Goal: Complete application form: Complete application form

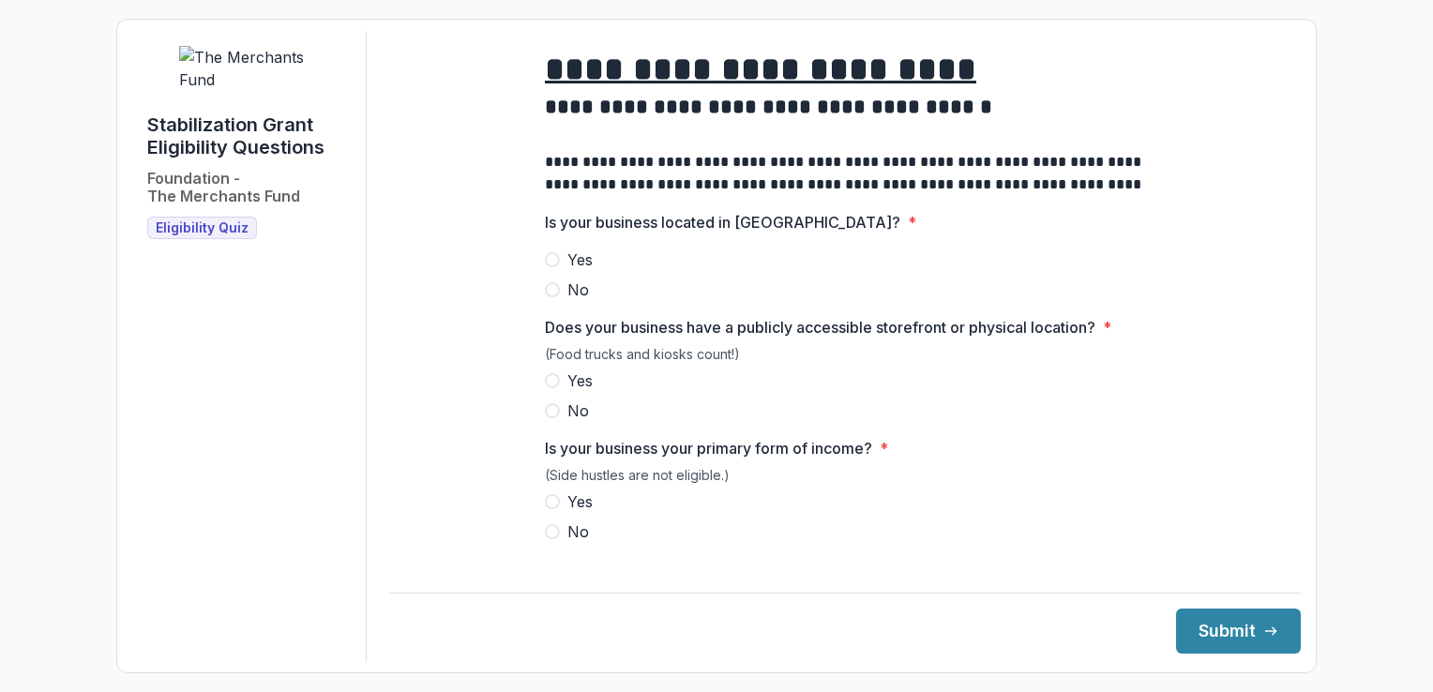
click at [550, 297] on span at bounding box center [552, 289] width 15 height 15
click at [555, 392] on label "Yes" at bounding box center [845, 381] width 600 height 23
click at [552, 513] on label "Yes" at bounding box center [845, 502] width 600 height 23
click at [1209, 645] on button "Submit" at bounding box center [1238, 631] width 125 height 45
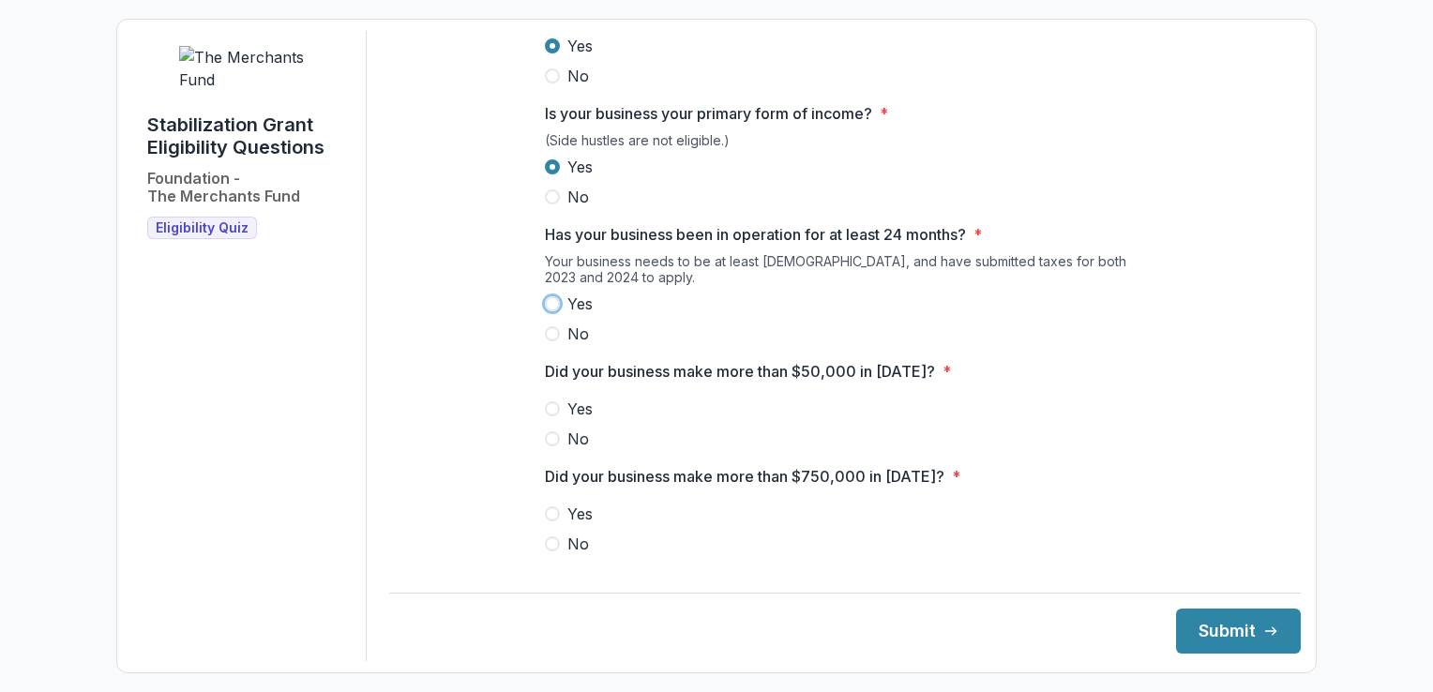
scroll to position [365, 0]
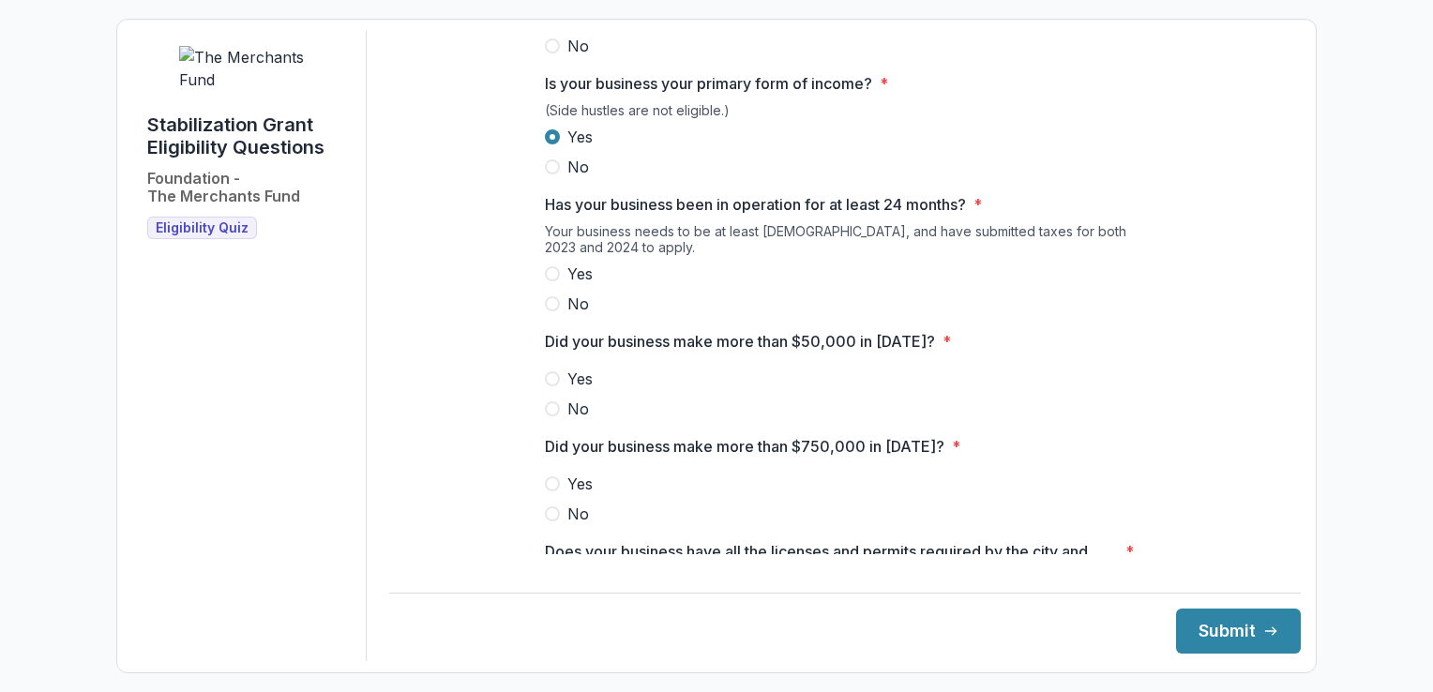
click at [559, 285] on label "Yes" at bounding box center [845, 274] width 600 height 23
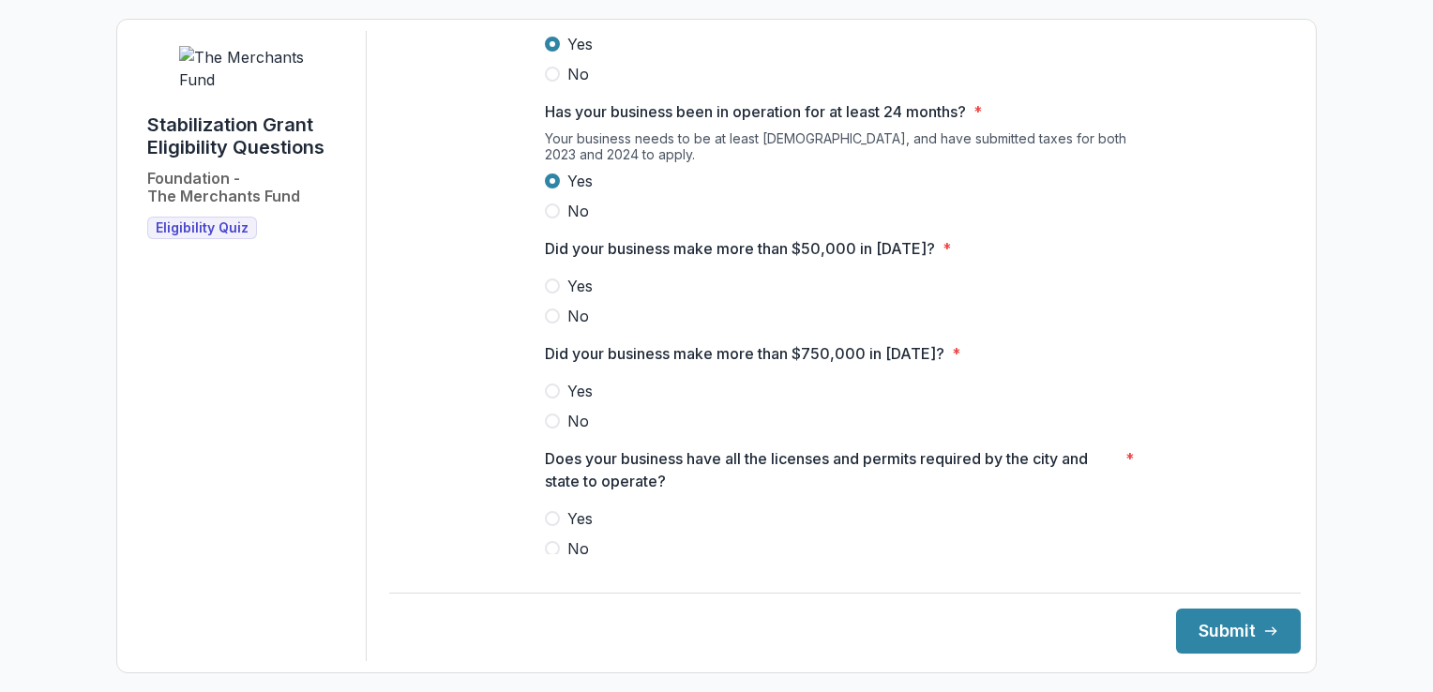
scroll to position [459, 0]
click at [551, 293] on span at bounding box center [552, 285] width 15 height 15
click at [553, 428] on span at bounding box center [552, 420] width 15 height 15
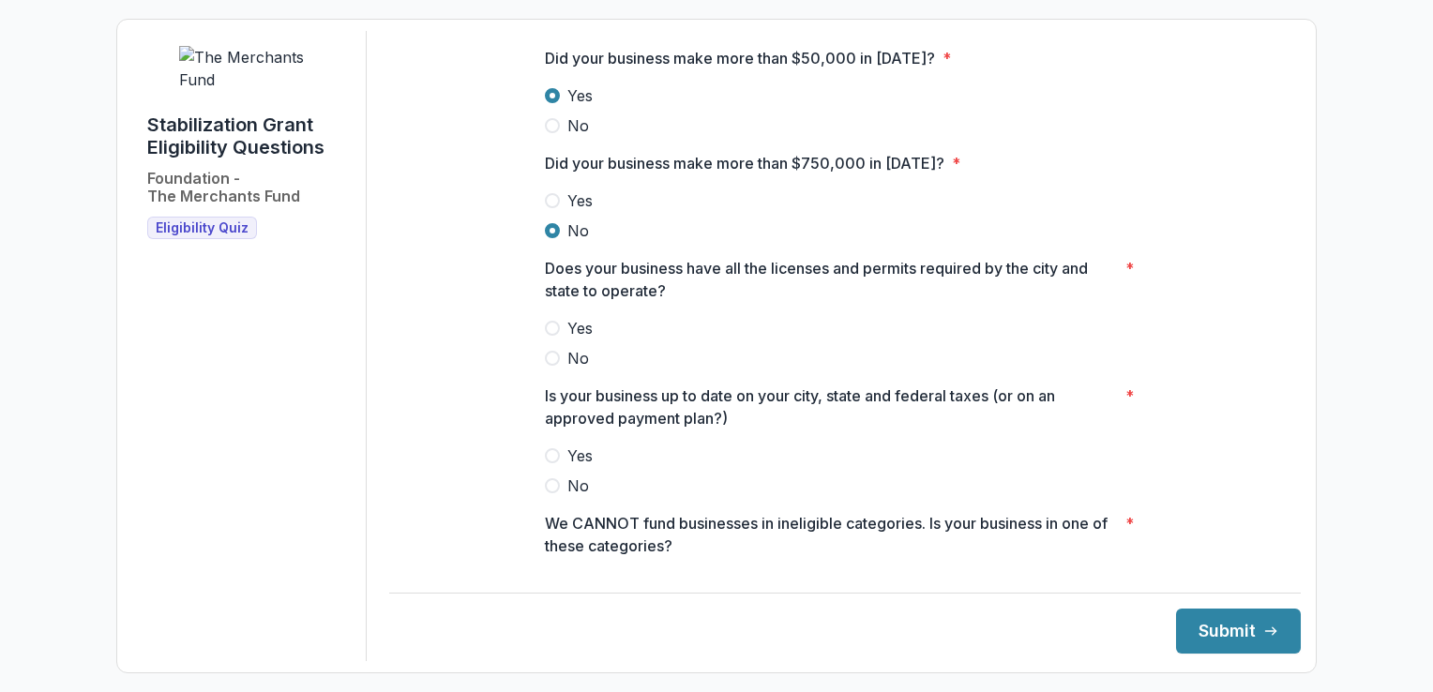
scroll to position [740, 0]
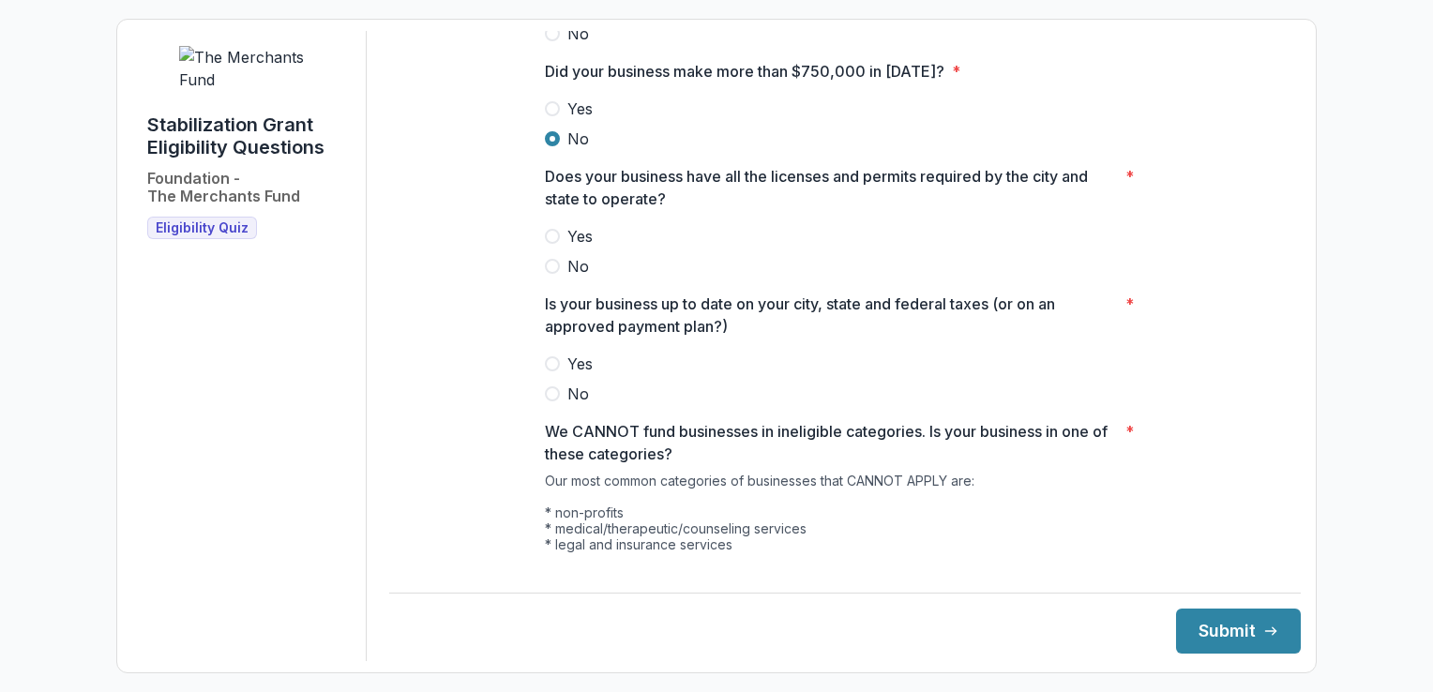
drag, startPoint x: 548, startPoint y: 250, endPoint x: 557, endPoint y: 243, distance: 12.0
click at [548, 244] on span at bounding box center [552, 236] width 15 height 15
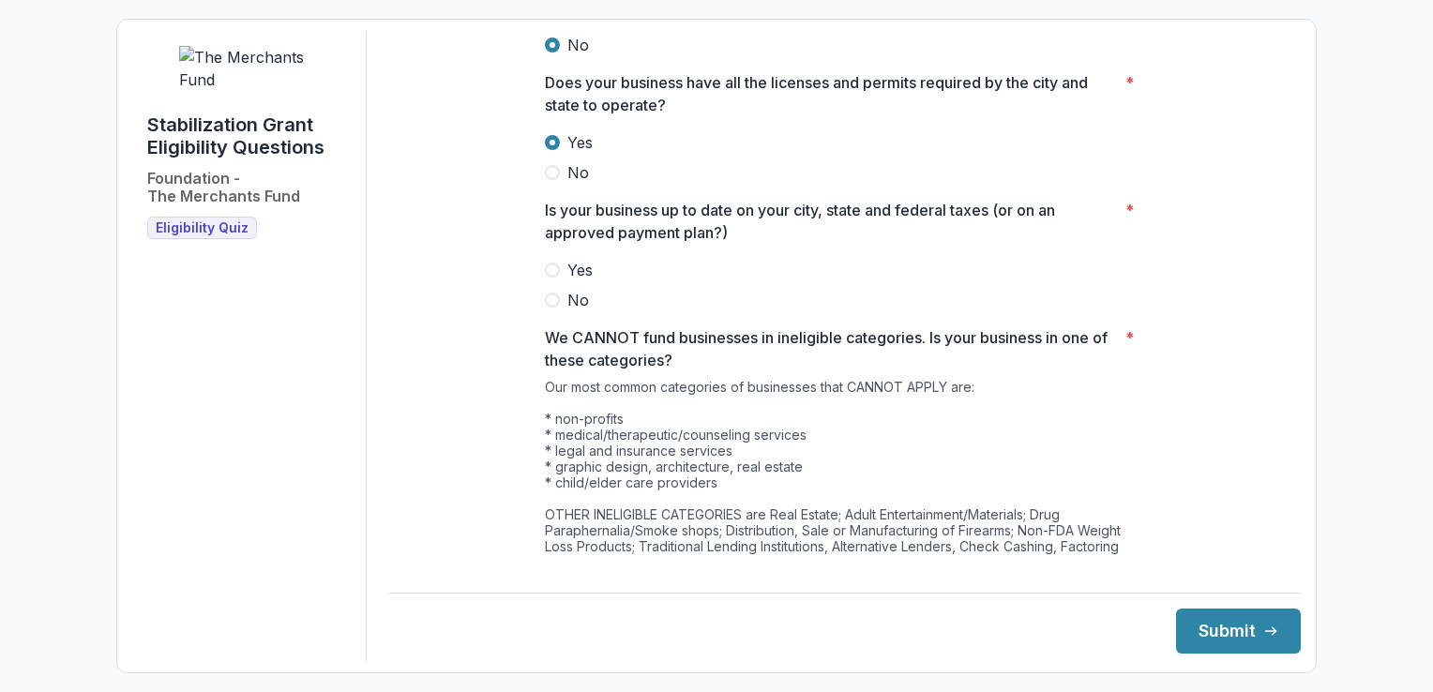
click at [558, 281] on label "Yes" at bounding box center [845, 270] width 600 height 23
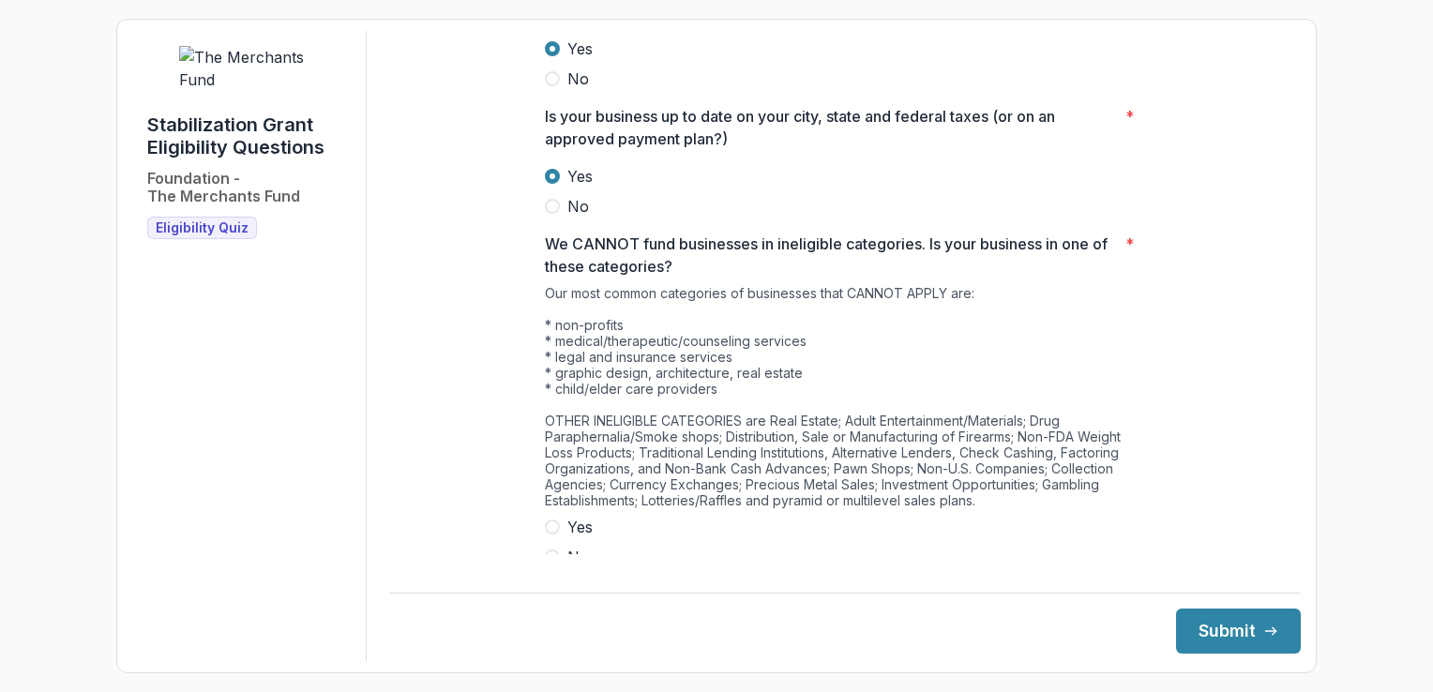
scroll to position [968, 0]
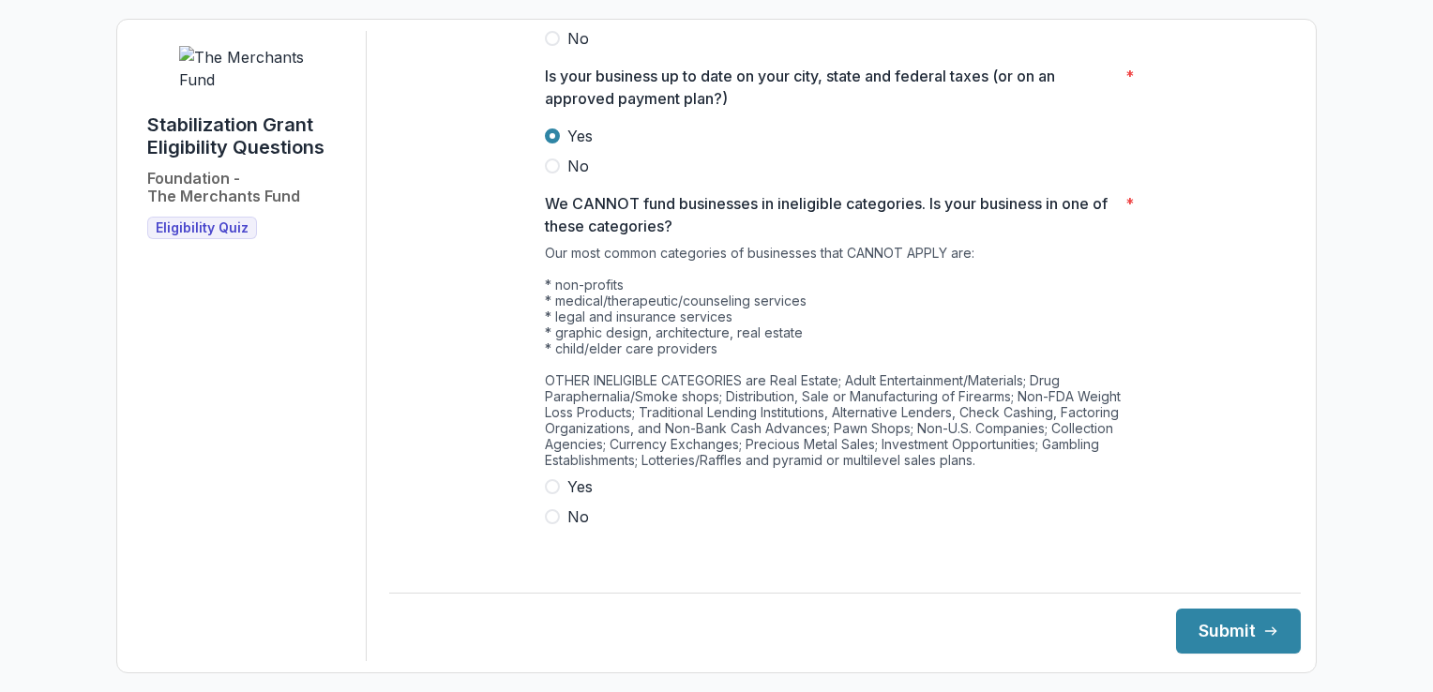
click at [553, 524] on span at bounding box center [552, 516] width 15 height 15
click at [1190, 625] on button "Submit" at bounding box center [1238, 631] width 125 height 45
